Goal: Check status: Check status

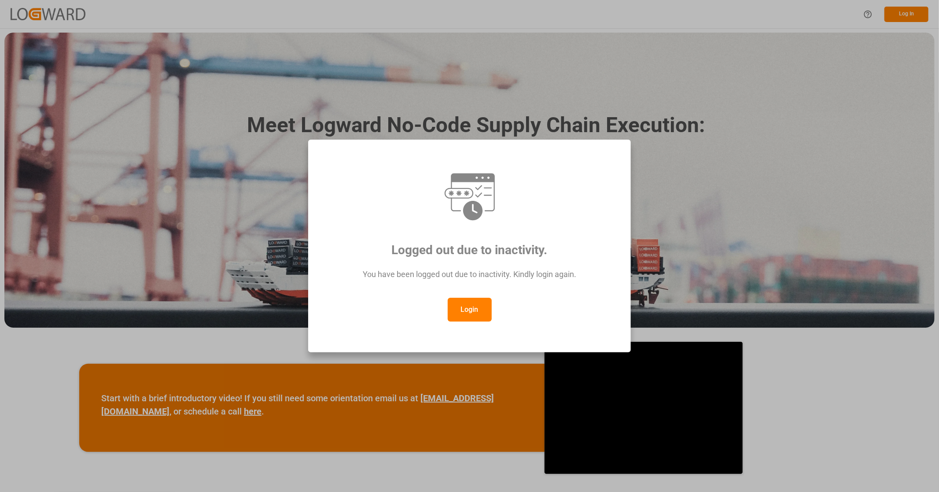
click at [463, 314] on button "Login" at bounding box center [470, 310] width 44 height 24
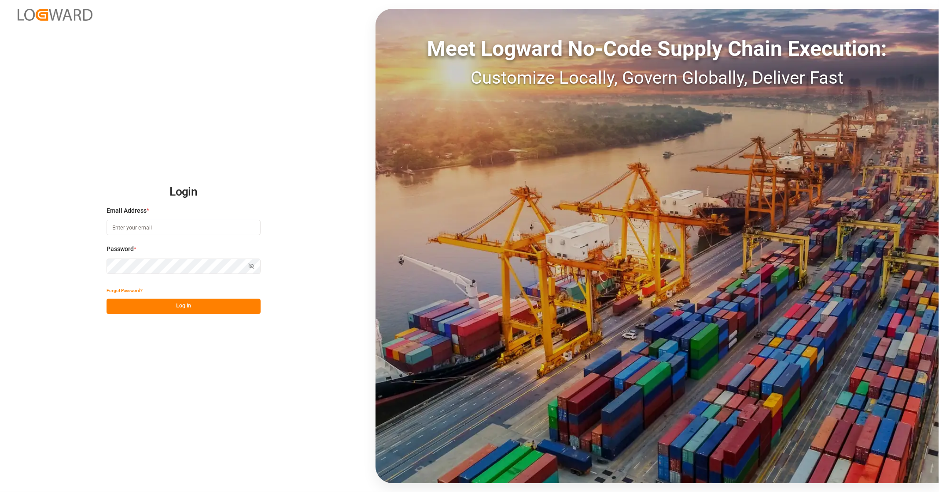
type input "[EMAIL_ADDRESS][PERSON_NAME][DOMAIN_NAME]"
click at [199, 305] on button "Log In" at bounding box center [184, 306] width 154 height 15
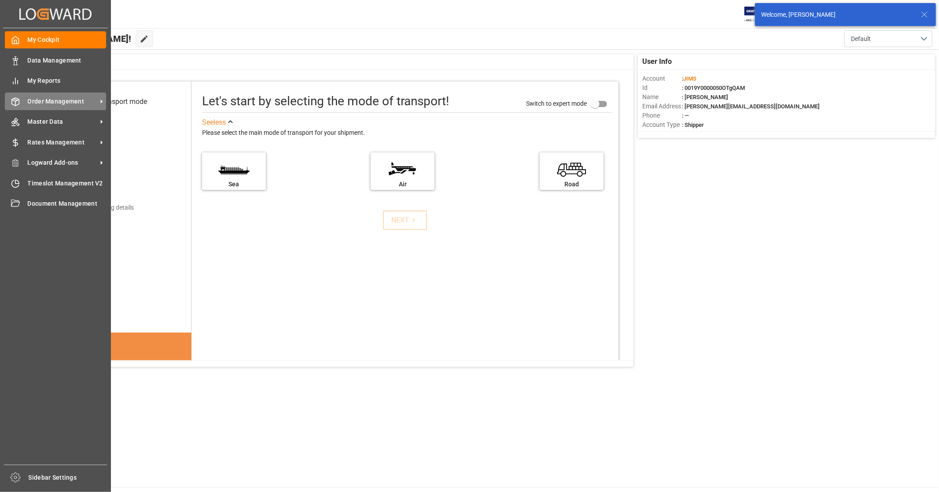
click at [75, 103] on span "Order Management" at bounding box center [63, 101] width 70 height 9
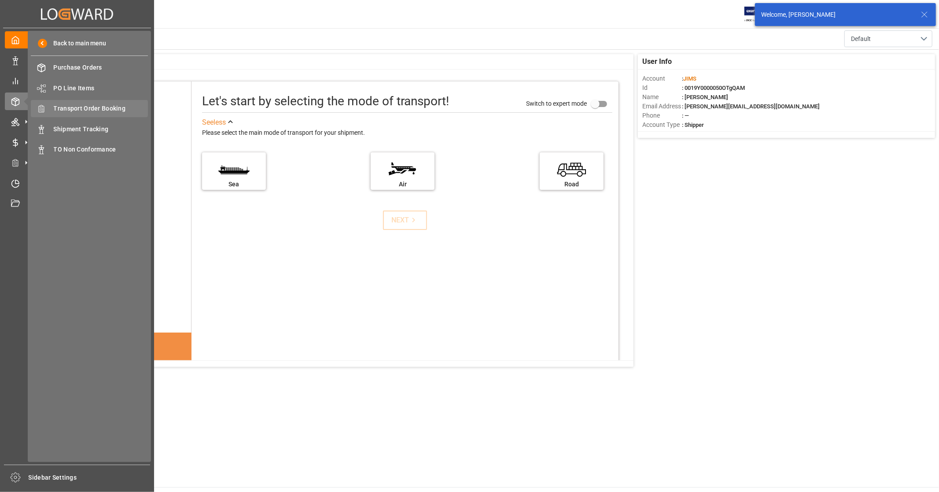
click at [106, 108] on span "Transport Order Booking" at bounding box center [101, 108] width 95 height 9
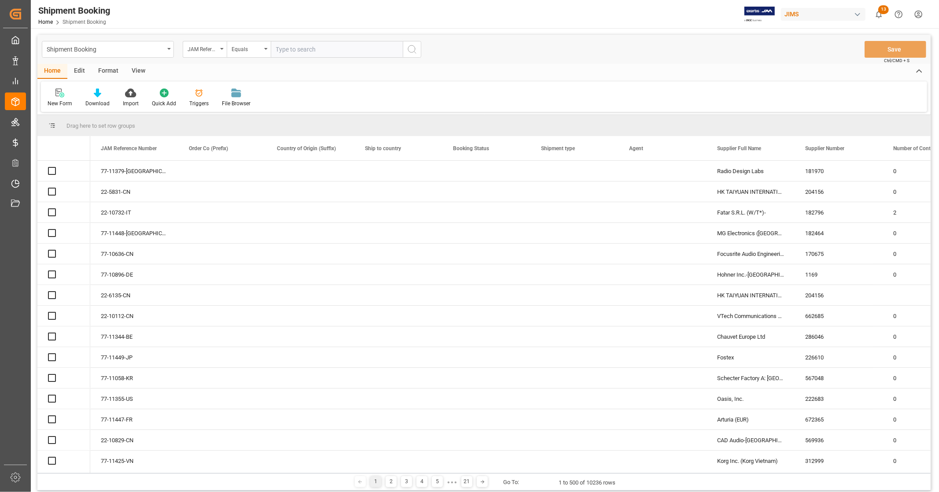
click at [340, 50] on input "text" at bounding box center [337, 49] width 132 height 17
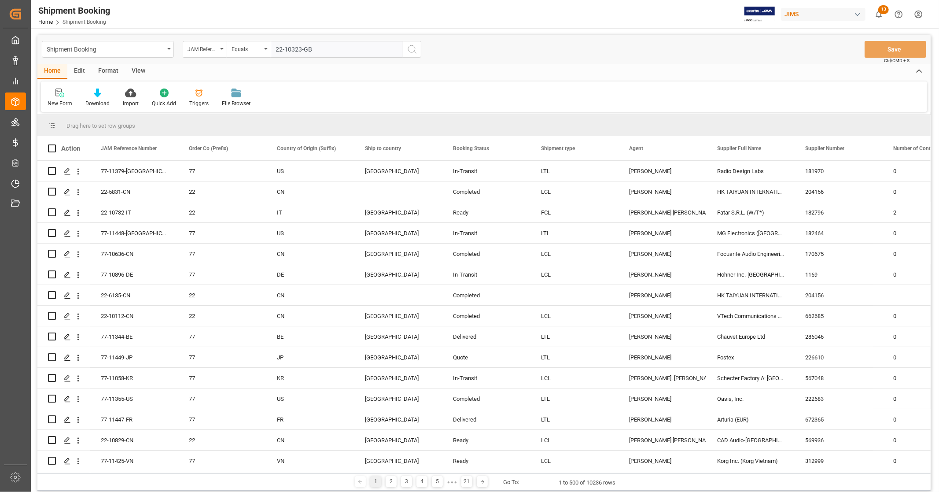
type input "22-10323-GB"
click at [412, 49] on icon "search button" at bounding box center [412, 49] width 11 height 11
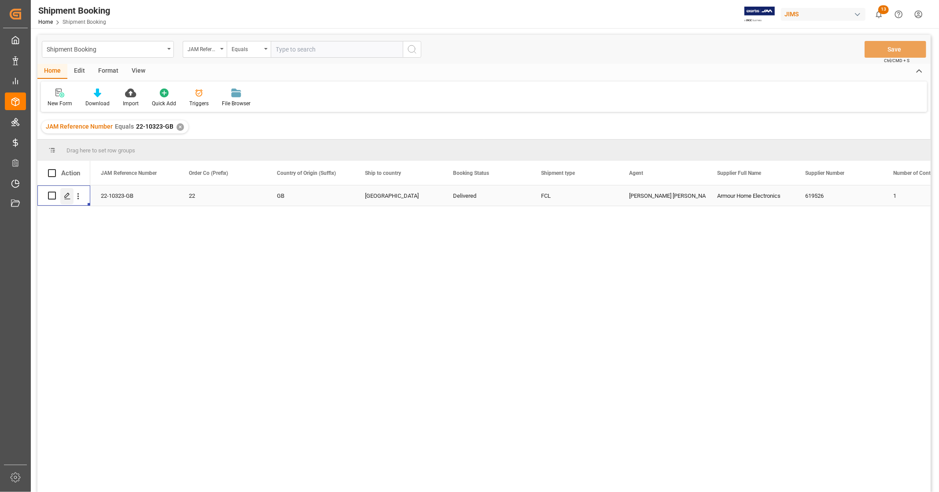
click at [64, 197] on icon "Press SPACE to select this row." at bounding box center [67, 195] width 7 height 7
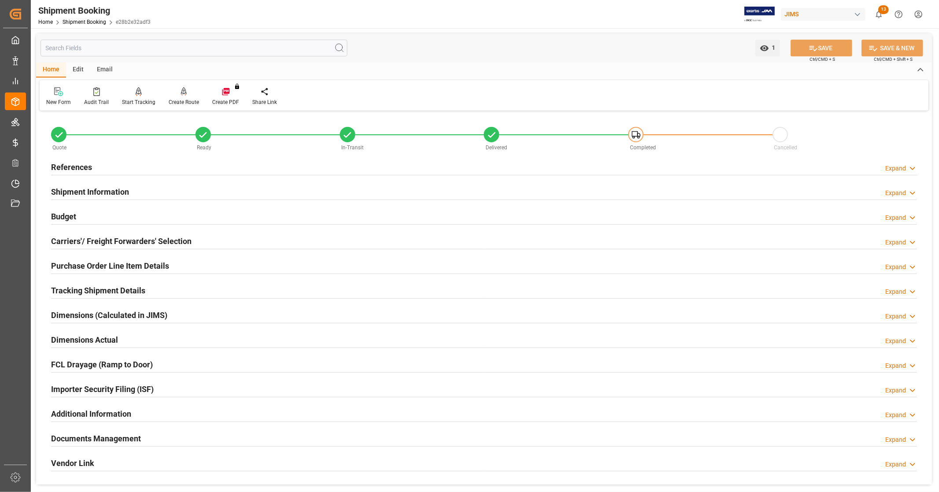
scroll to position [147, 0]
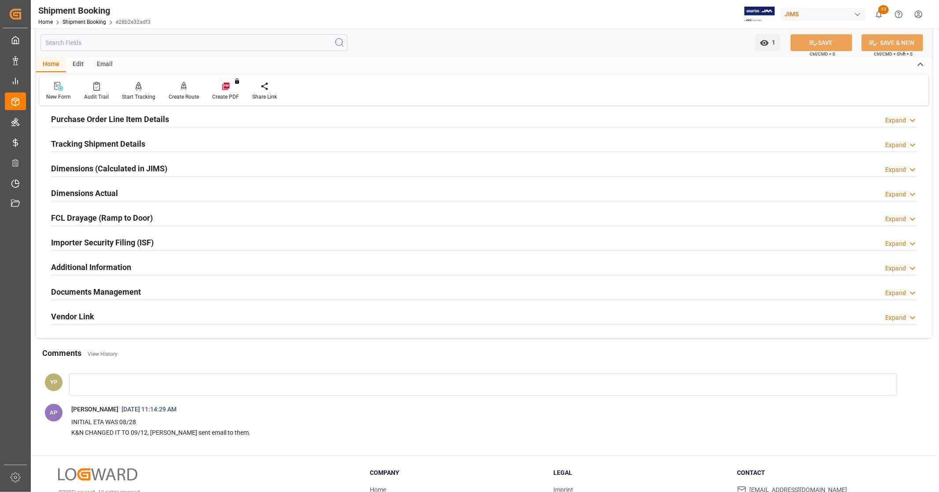
click at [158, 294] on div "Documents Management Expand" at bounding box center [484, 291] width 866 height 17
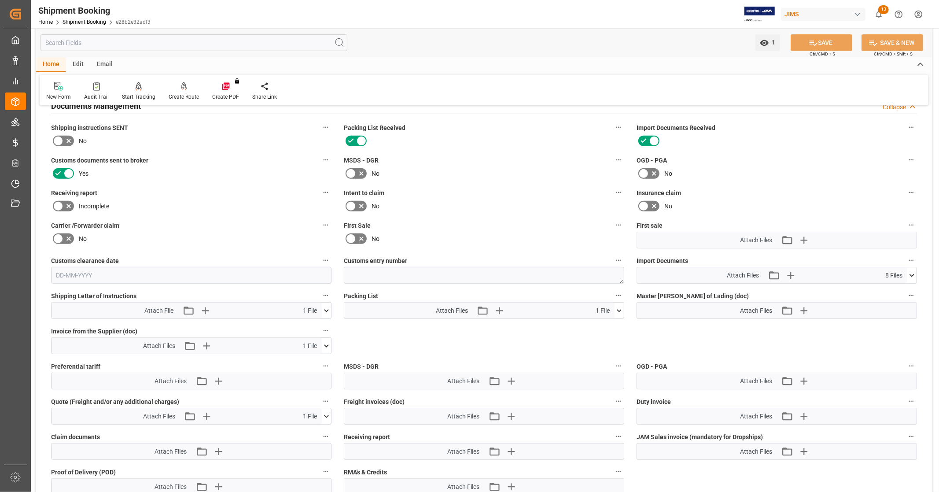
scroll to position [391, 0]
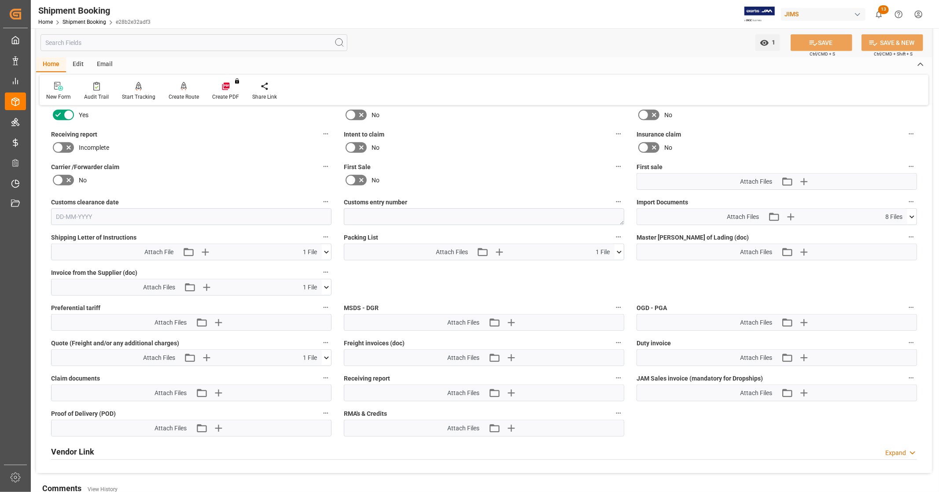
click at [912, 214] on icon at bounding box center [911, 216] width 9 height 9
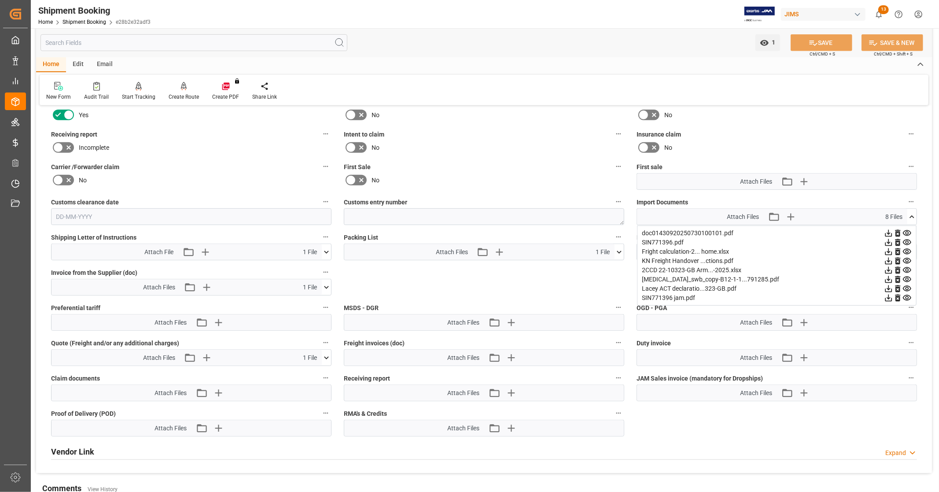
click at [888, 267] on icon at bounding box center [888, 270] width 7 height 7
click at [887, 277] on icon at bounding box center [888, 279] width 7 height 7
click at [887, 241] on icon at bounding box center [888, 242] width 9 height 9
click at [890, 232] on icon at bounding box center [888, 233] width 9 height 9
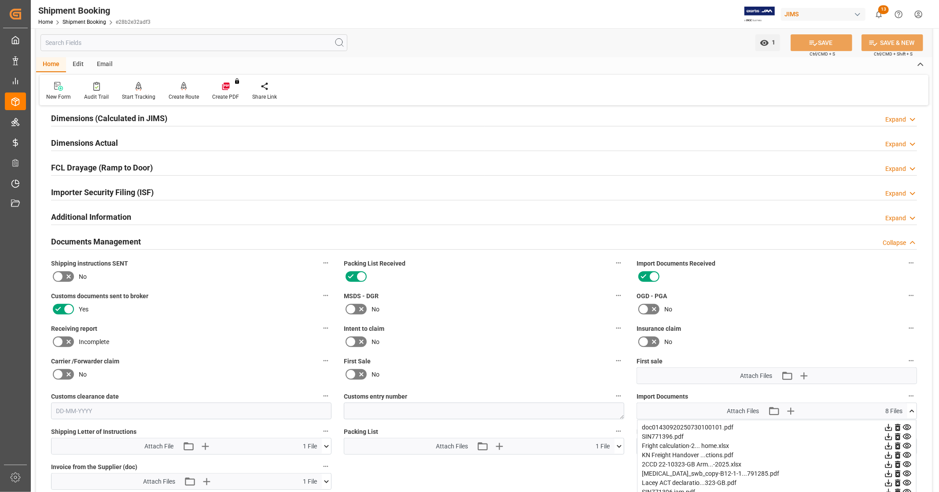
scroll to position [0, 0]
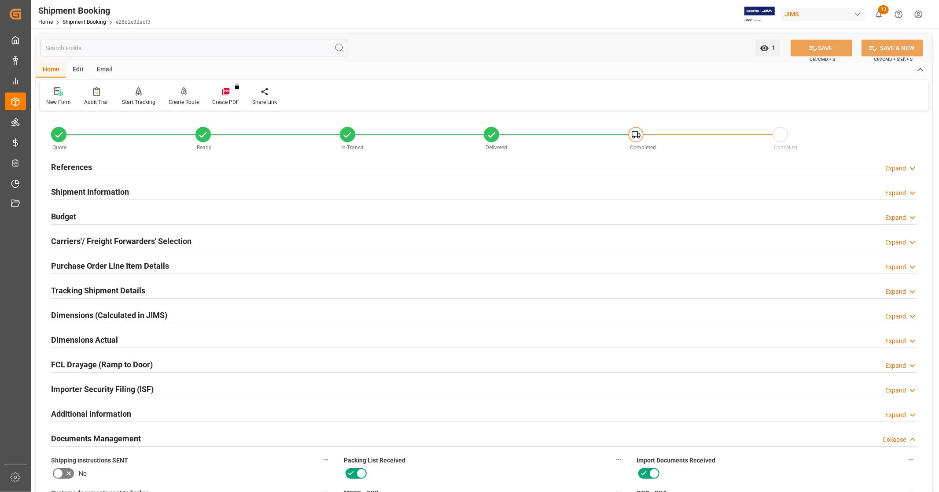
click at [128, 165] on div "References Expand" at bounding box center [484, 166] width 866 height 17
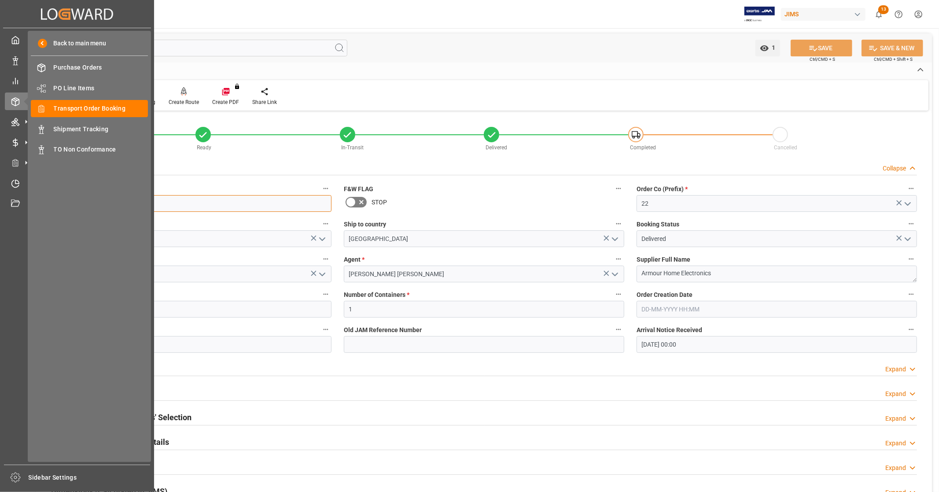
drag, startPoint x: 114, startPoint y: 199, endPoint x: 0, endPoint y: 198, distance: 113.6
click at [0, 198] on div "Created by potrace 1.15, written by [PERSON_NAME] [DATE]-[DATE] Created by potr…" at bounding box center [469, 246] width 939 height 492
